Goal: Task Accomplishment & Management: Manage account settings

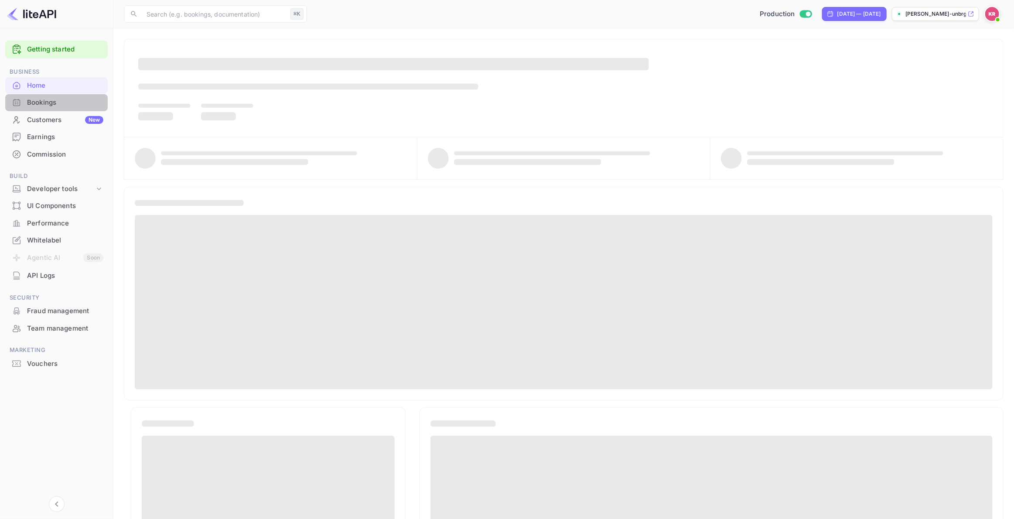
click at [37, 102] on div "Bookings" at bounding box center [65, 103] width 76 height 10
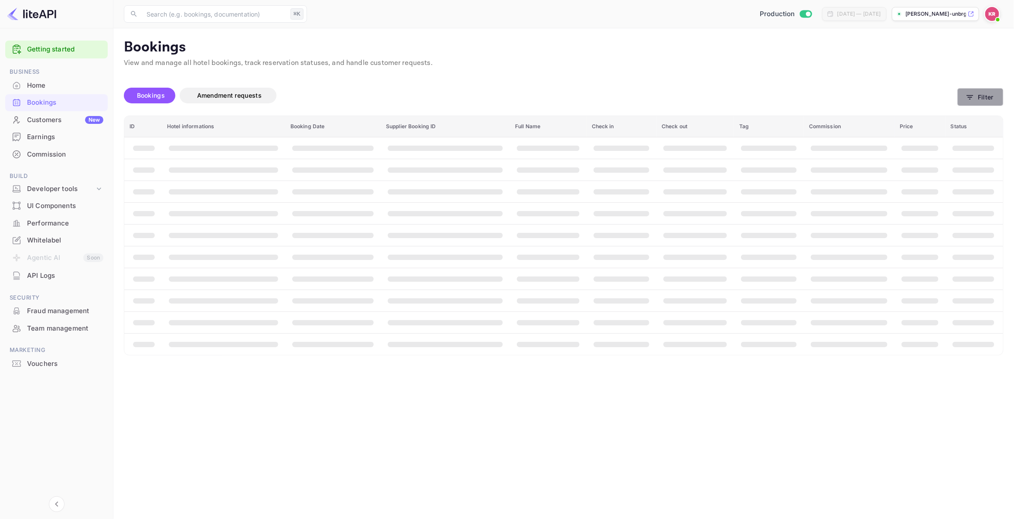
click at [983, 98] on button "Filter" at bounding box center [980, 97] width 46 height 18
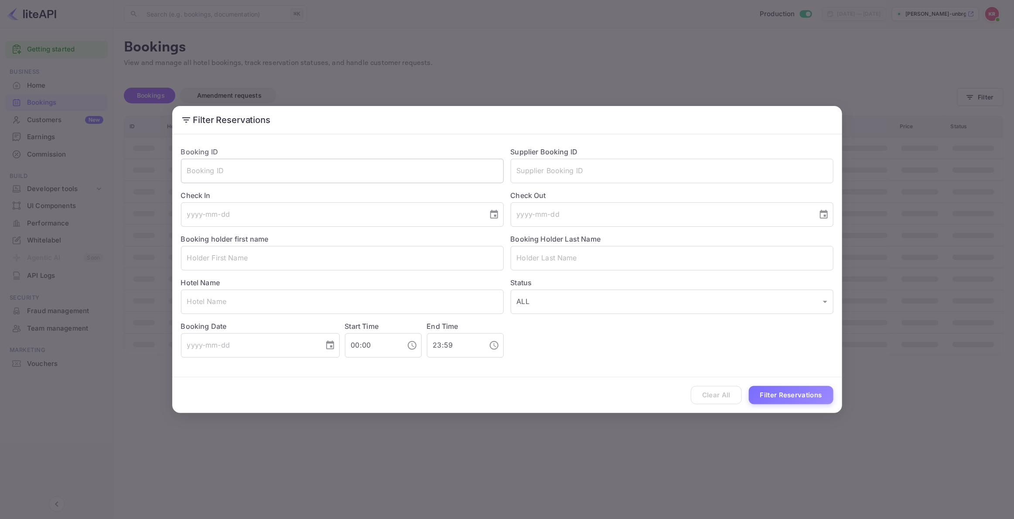
click at [194, 170] on input "text" at bounding box center [342, 171] width 323 height 24
paste input "r4Y9dpaqs"
drag, startPoint x: 188, startPoint y: 172, endPoint x: 191, endPoint y: 193, distance: 21.5
click at [188, 172] on input "r4Y9dpaqs" at bounding box center [342, 171] width 323 height 24
type input "r4Y9dpaqs"
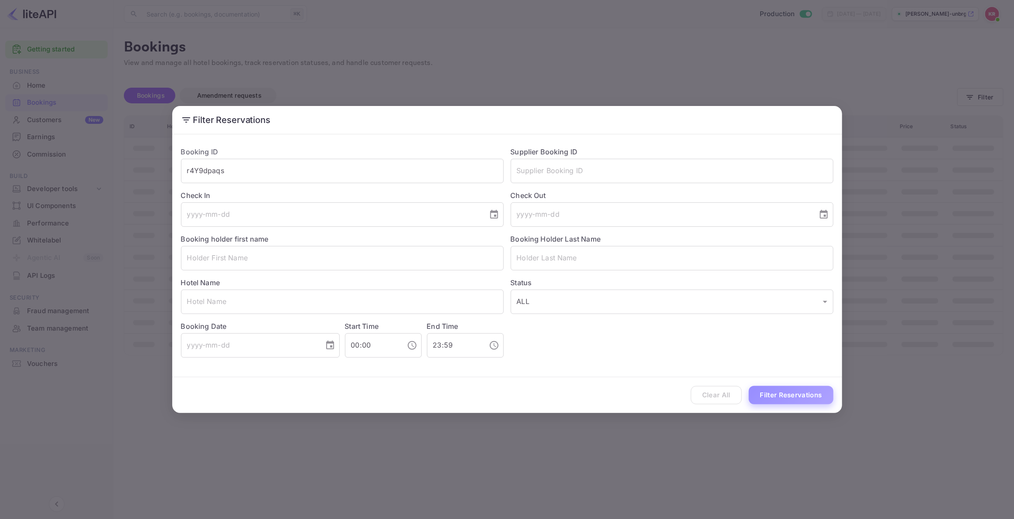
click at [779, 395] on button "Filter Reservations" at bounding box center [791, 395] width 85 height 19
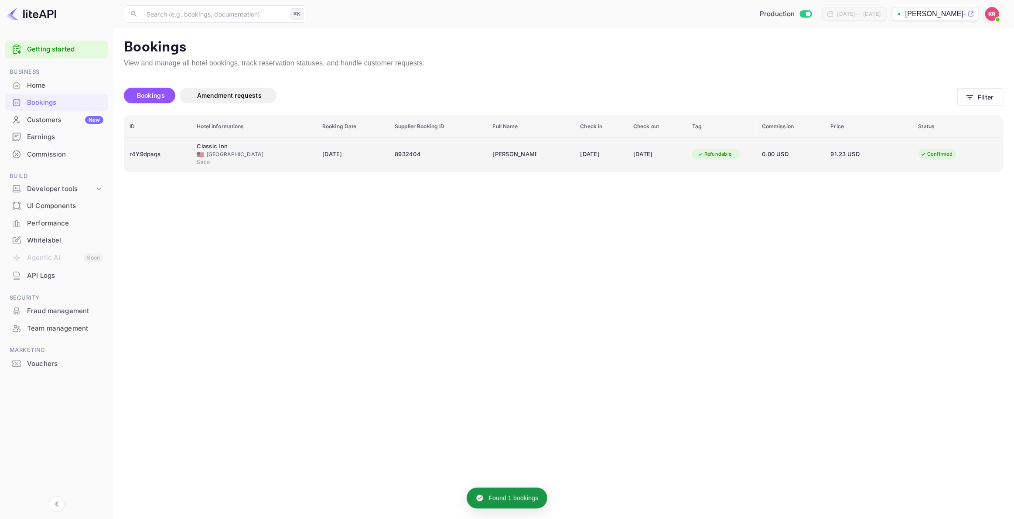
click at [247, 157] on div "🇺🇸 [GEOGRAPHIC_DATA]" at bounding box center [254, 154] width 115 height 8
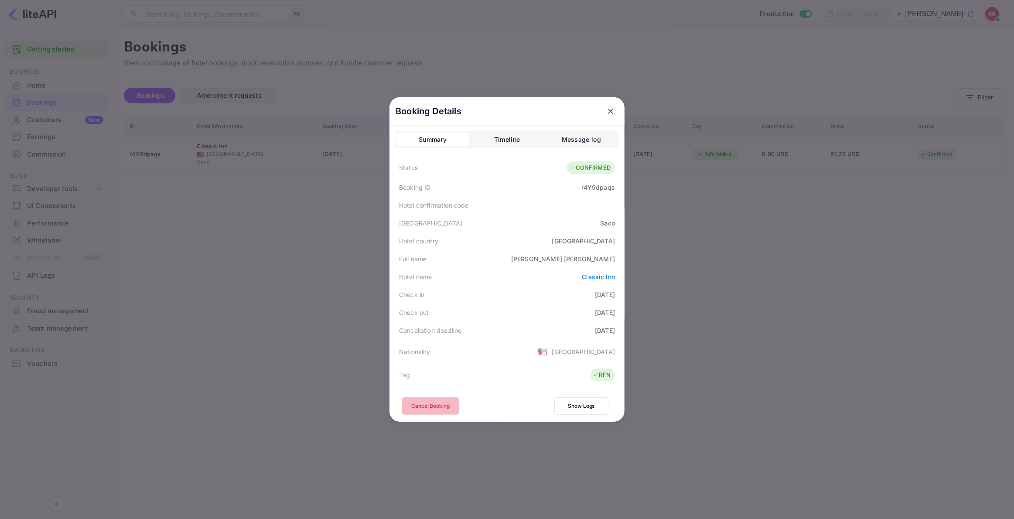
click at [438, 407] on button "Cancel Booking" at bounding box center [430, 405] width 58 height 17
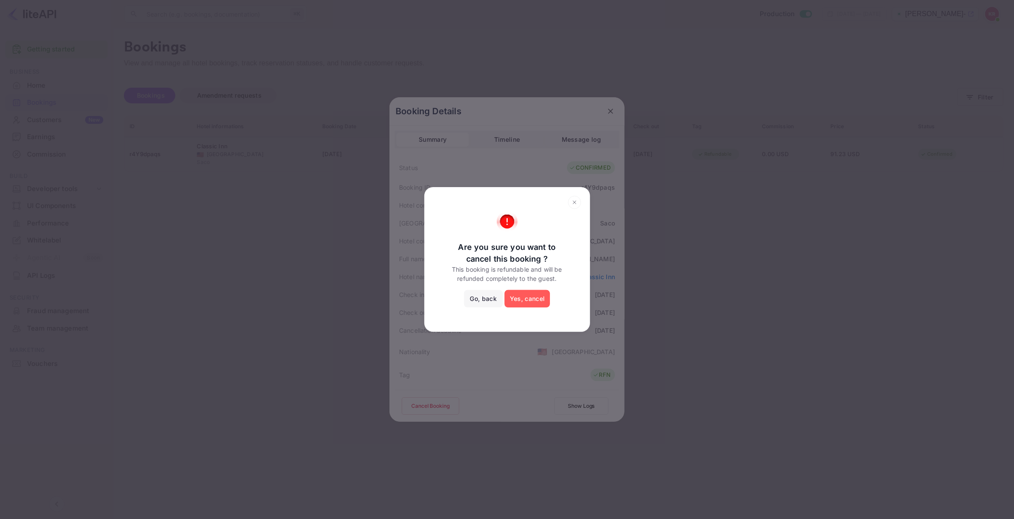
click at [526, 298] on button "Yes, cancel" at bounding box center [526, 298] width 45 height 17
